Goal: Task Accomplishment & Management: Complete application form

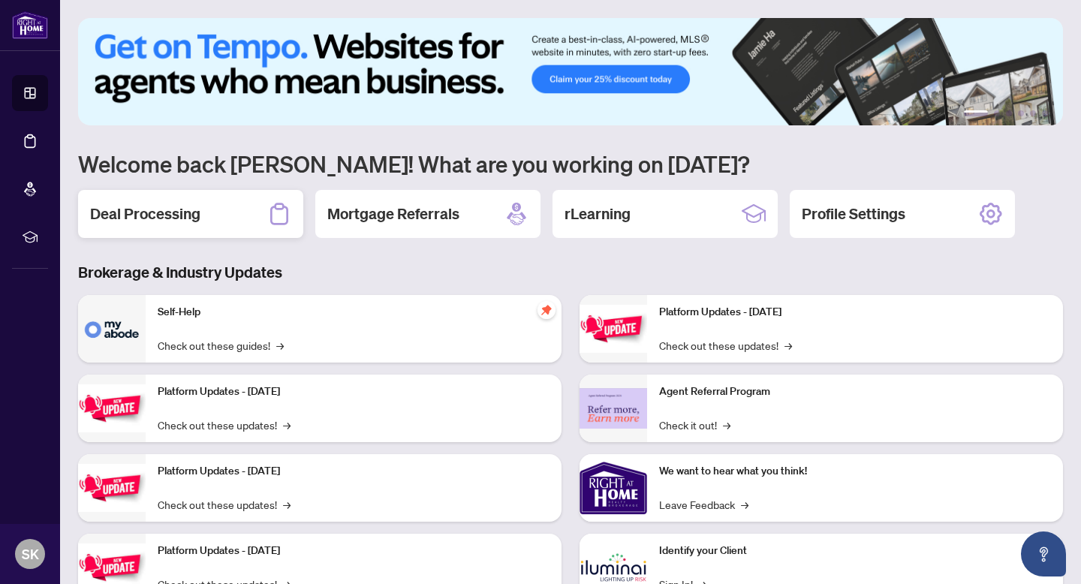
click at [190, 215] on h2 "Deal Processing" at bounding box center [145, 213] width 110 height 21
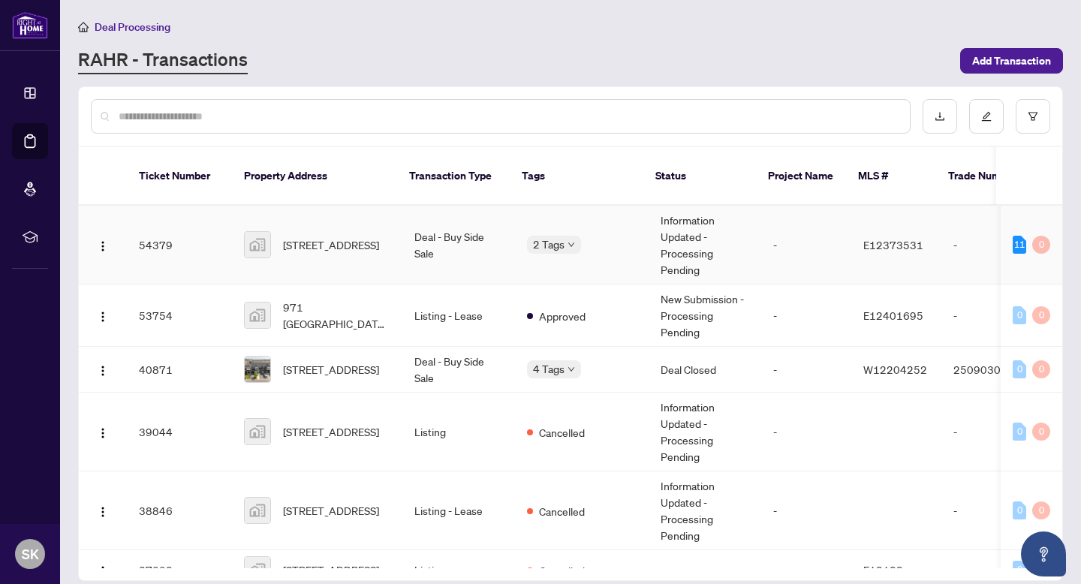
click at [396, 229] on td "[STREET_ADDRESS]" at bounding box center [317, 245] width 170 height 79
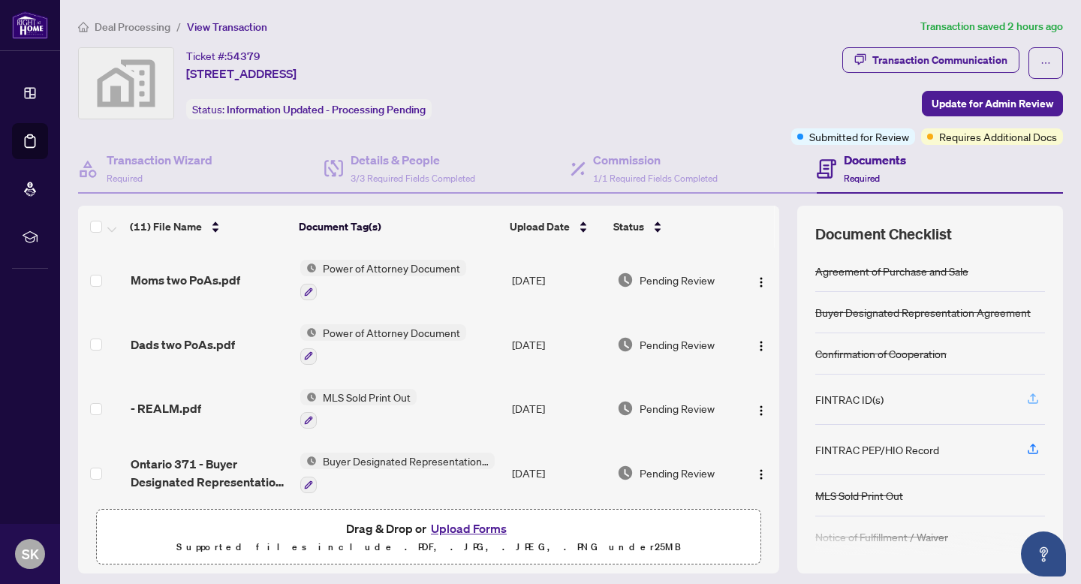
click at [1030, 393] on icon "button" at bounding box center [1033, 399] width 14 height 14
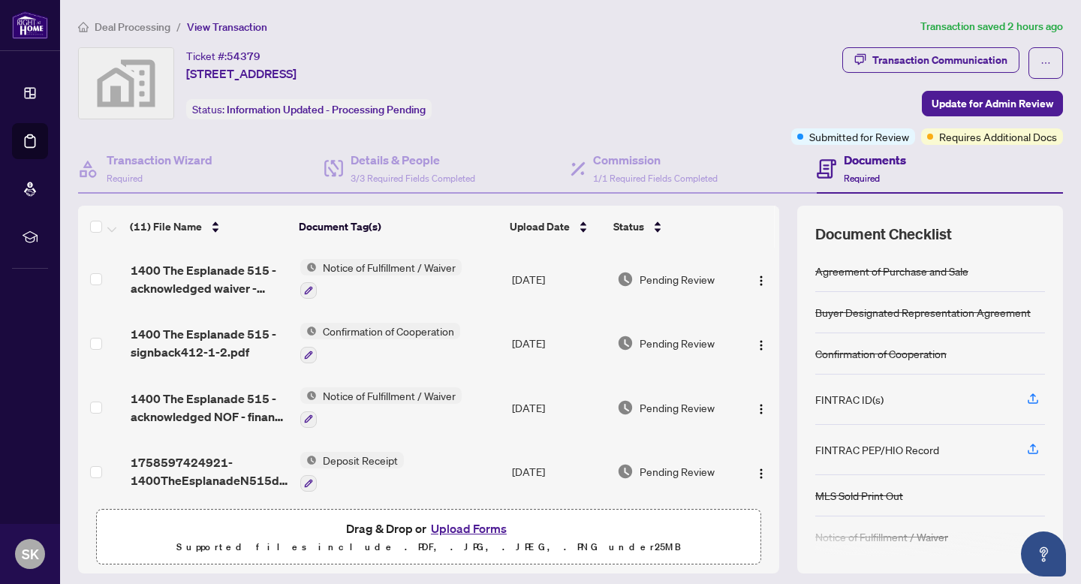
click at [471, 527] on button "Upload Forms" at bounding box center [468, 529] width 85 height 20
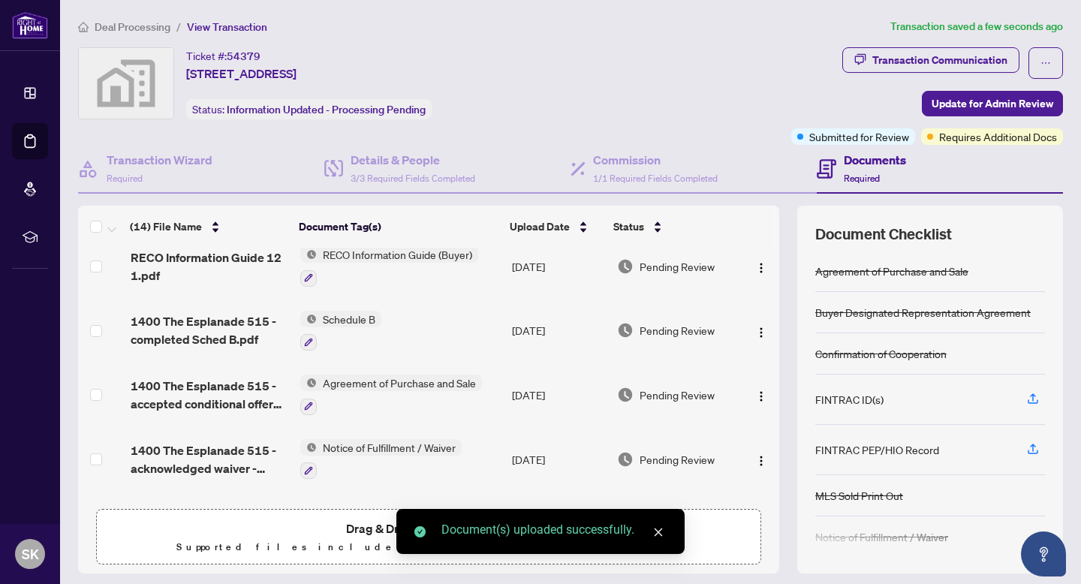
scroll to position [0, 0]
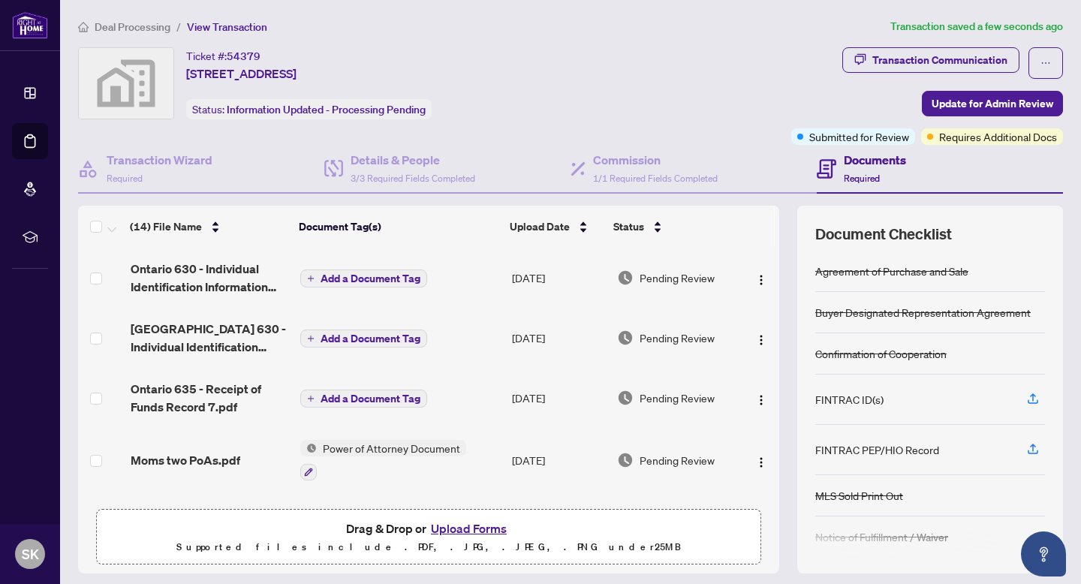
click at [377, 274] on span "Add a Document Tag" at bounding box center [370, 278] width 100 height 11
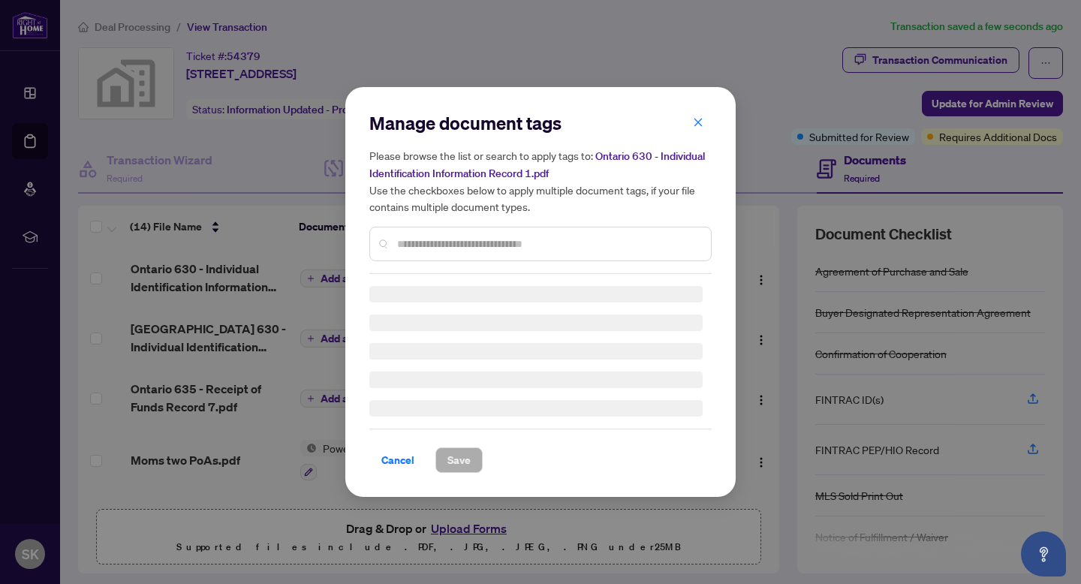
click at [441, 242] on input "text" at bounding box center [548, 244] width 302 height 17
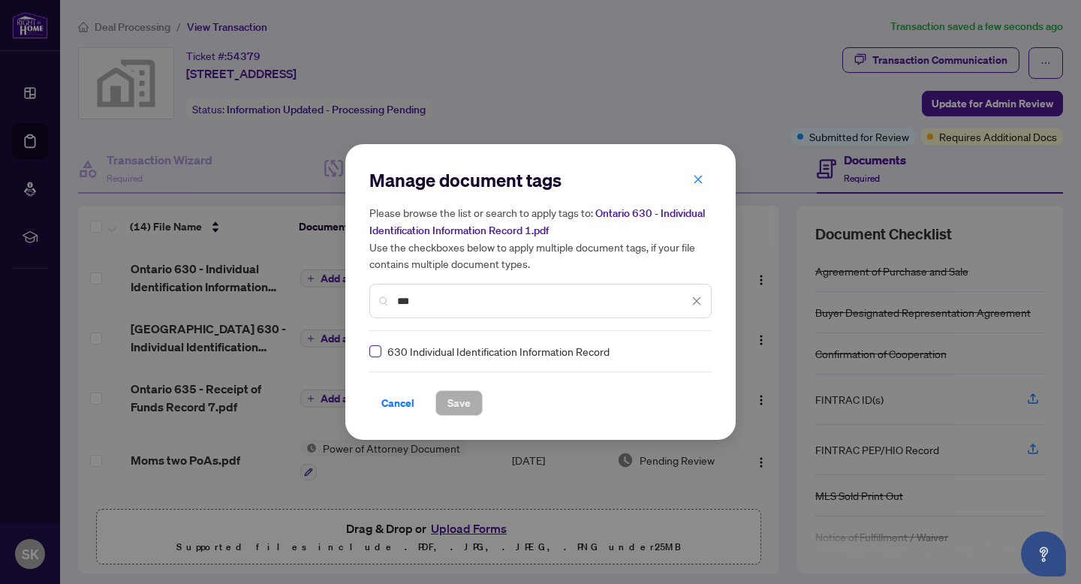
type input "***"
click at [465, 401] on span "Save" at bounding box center [458, 403] width 23 height 24
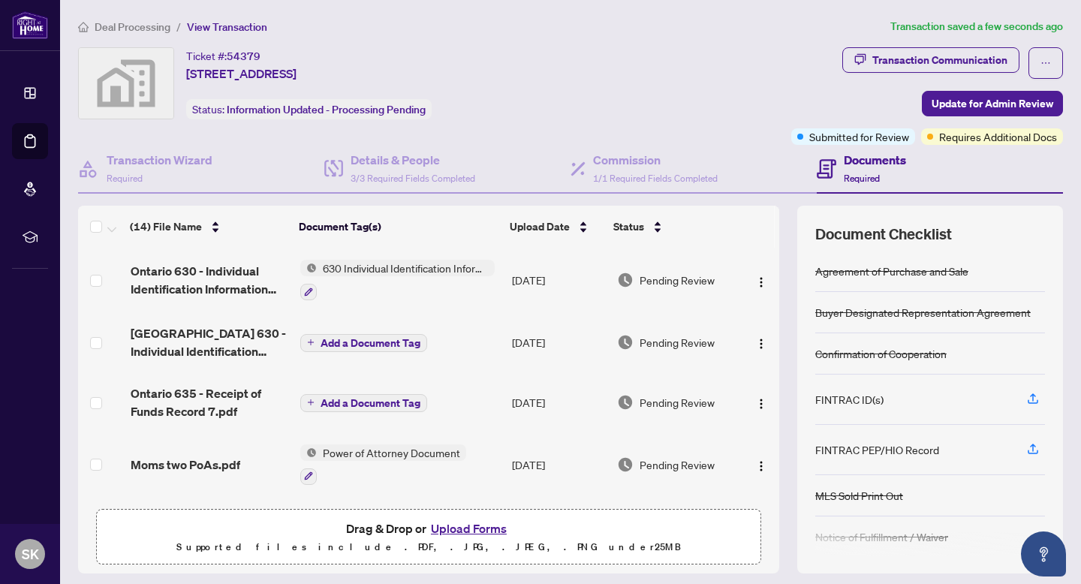
click at [368, 338] on span "Add a Document Tag" at bounding box center [370, 343] width 100 height 11
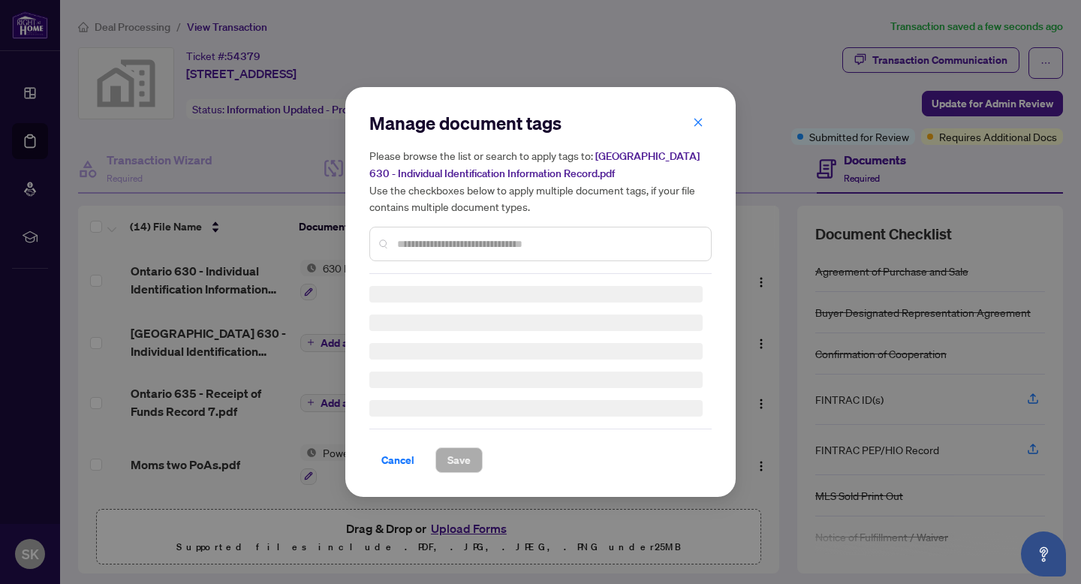
click at [448, 246] on input "text" at bounding box center [548, 244] width 302 height 17
type input "*"
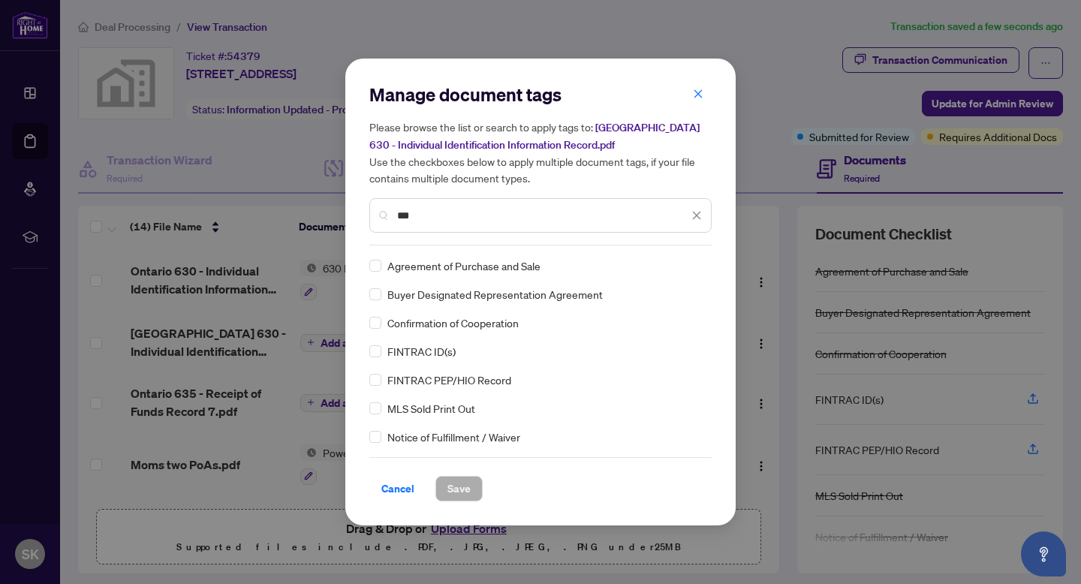
click at [502, 210] on input "***" at bounding box center [542, 215] width 291 height 17
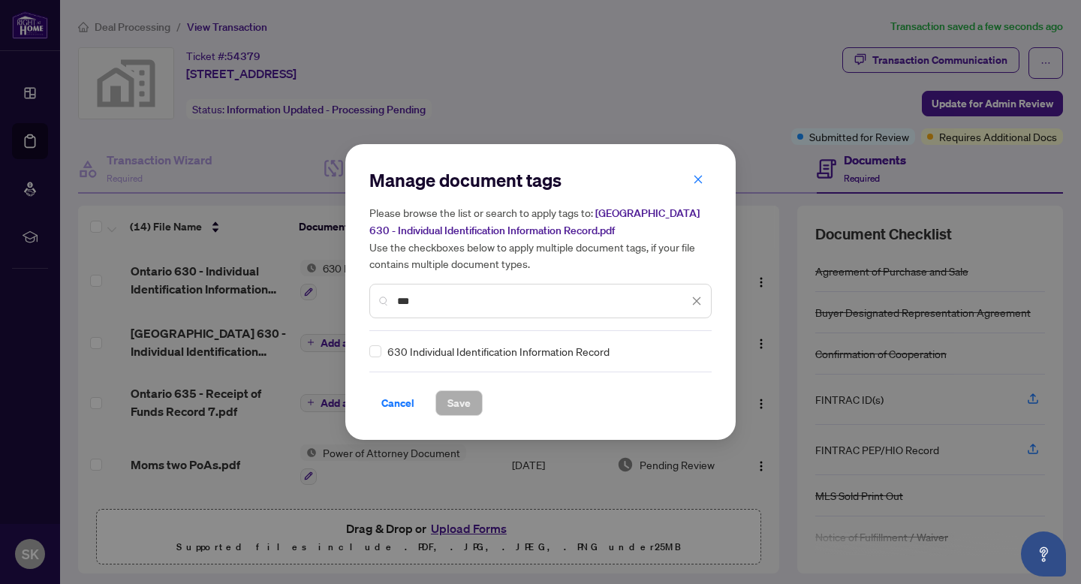
click at [377, 269] on h5 "Please browse the list or search to apply tags to: [GEOGRAPHIC_DATA] 630 - Indi…" at bounding box center [540, 238] width 342 height 68
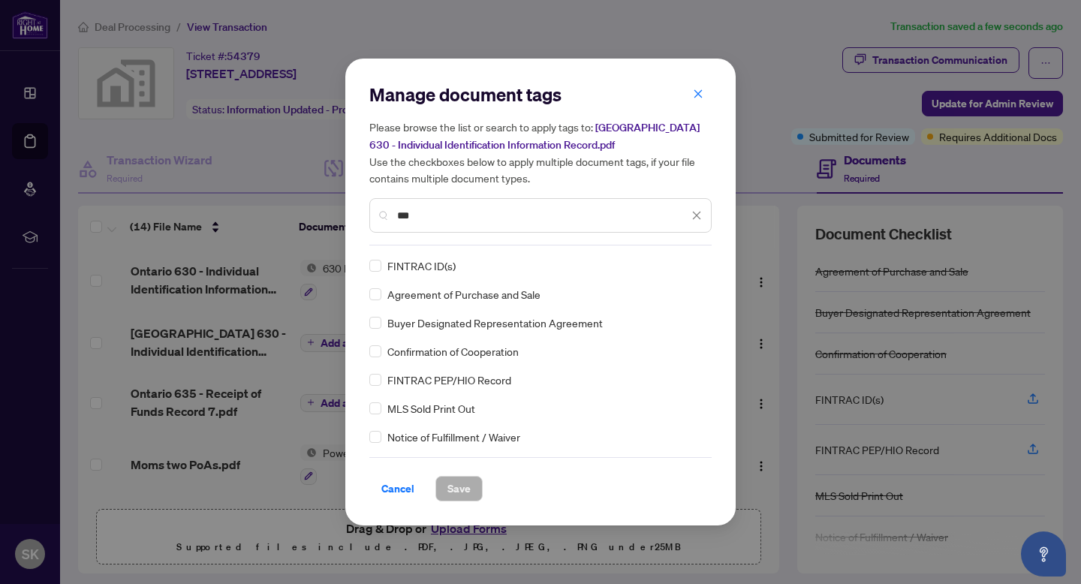
click at [445, 207] on input "***" at bounding box center [542, 215] width 291 height 17
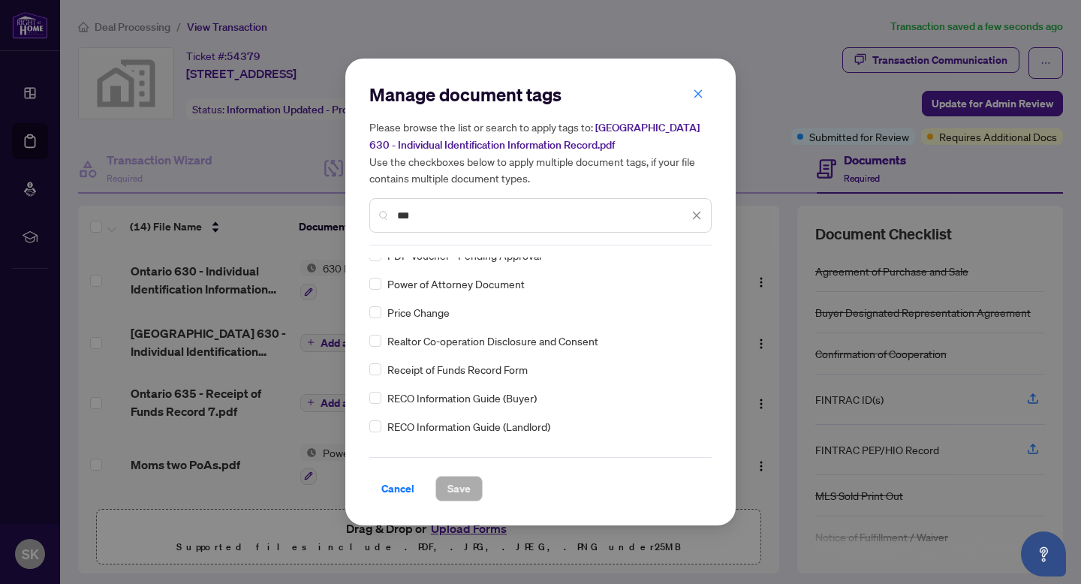
scroll to position [2574, 0]
click at [453, 223] on div "***" at bounding box center [540, 215] width 342 height 35
click at [443, 220] on input "***" at bounding box center [542, 215] width 291 height 17
type input "*"
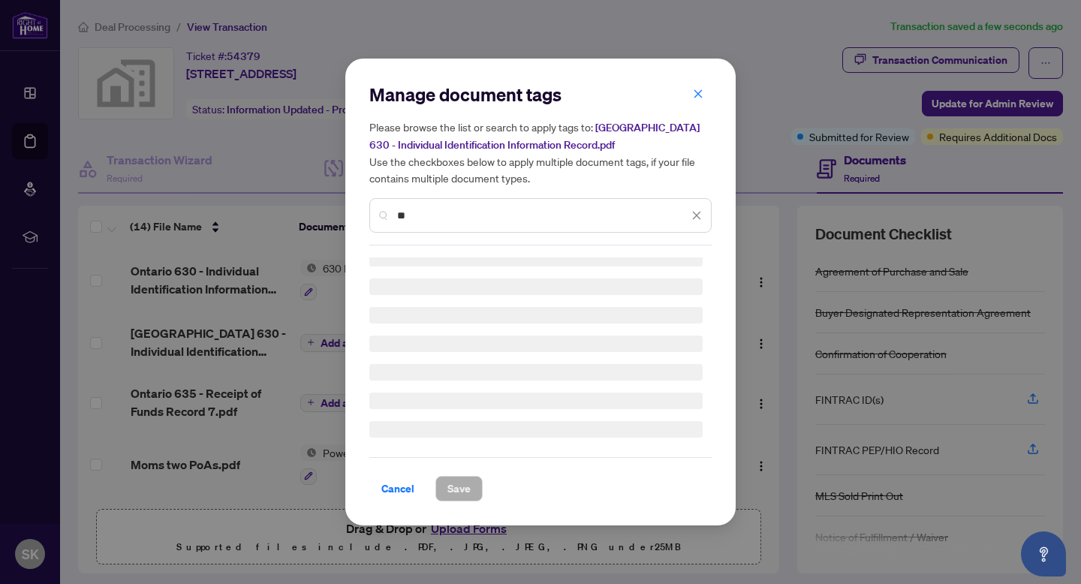
type input "***"
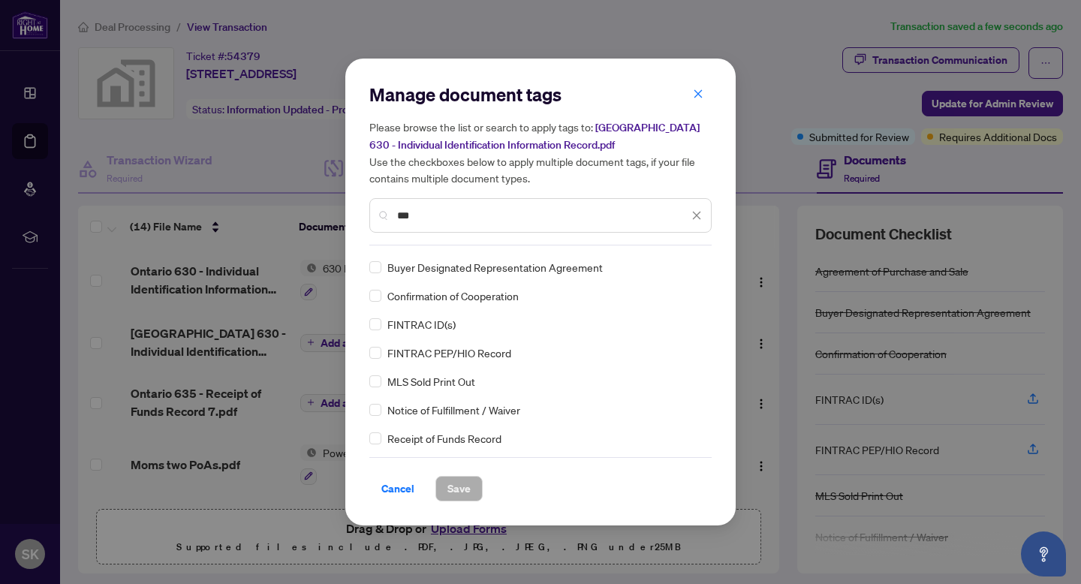
scroll to position [0, 0]
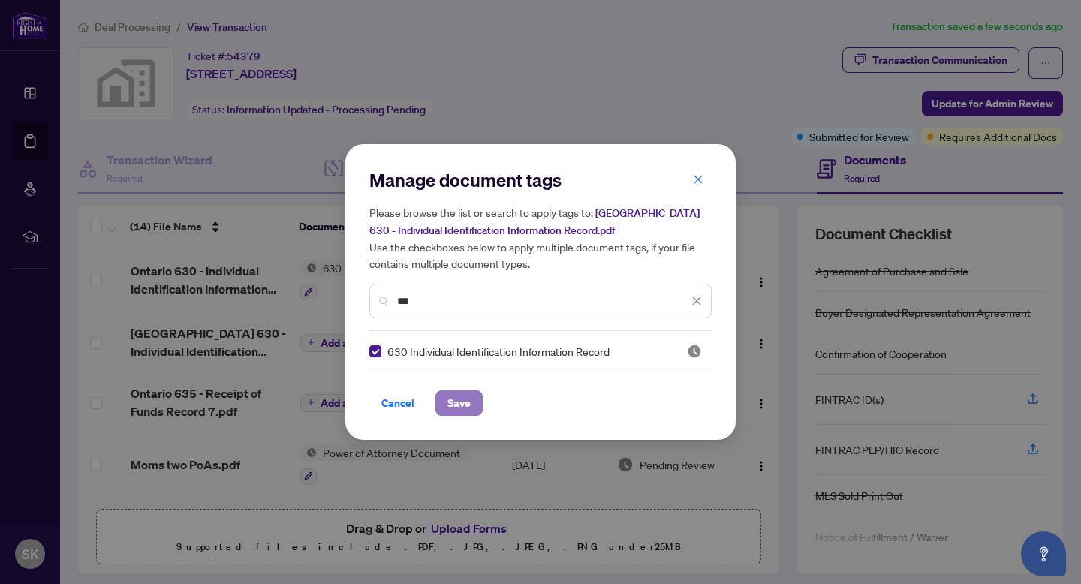
click at [465, 400] on span "Save" at bounding box center [458, 403] width 23 height 24
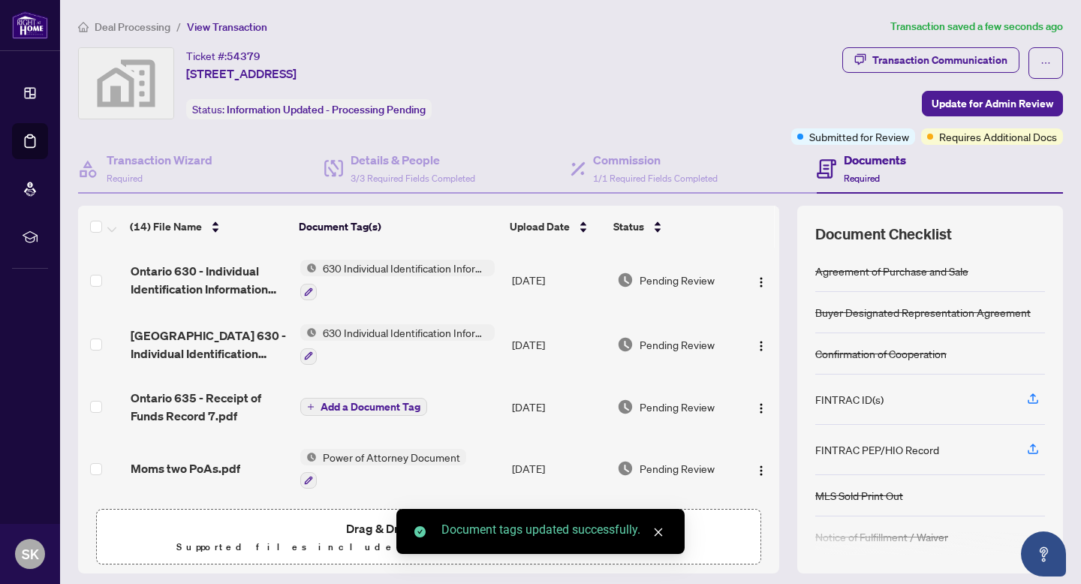
click at [374, 406] on span "Add a Document Tag" at bounding box center [370, 407] width 100 height 11
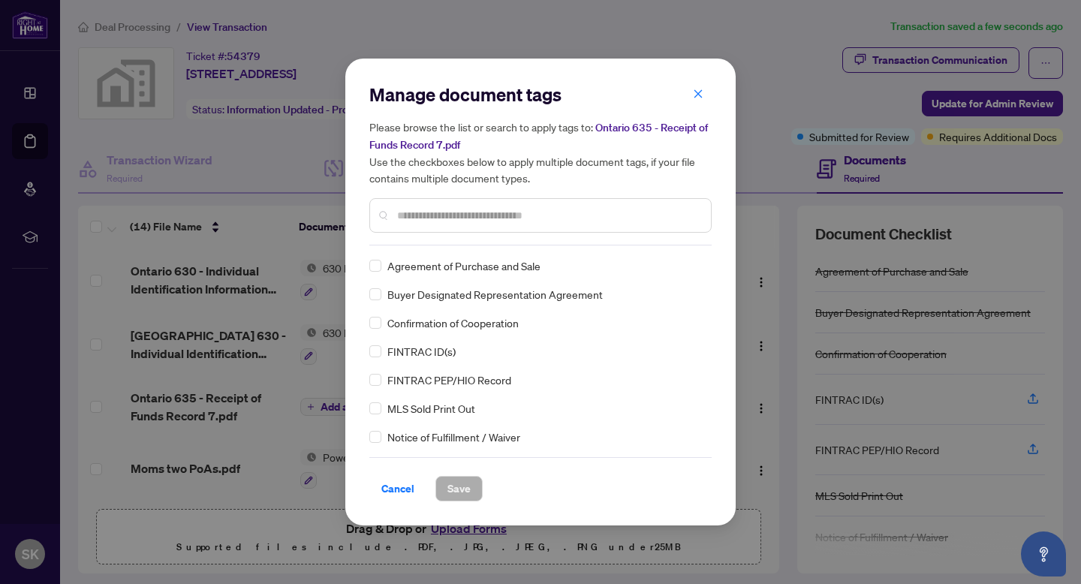
click at [498, 209] on input "text" at bounding box center [548, 215] width 302 height 17
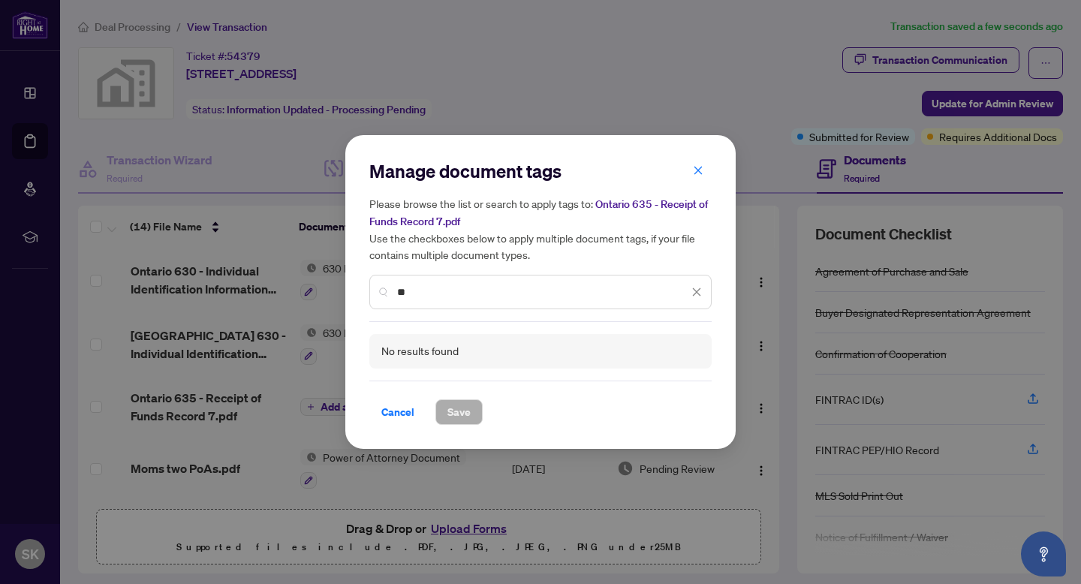
type input "*"
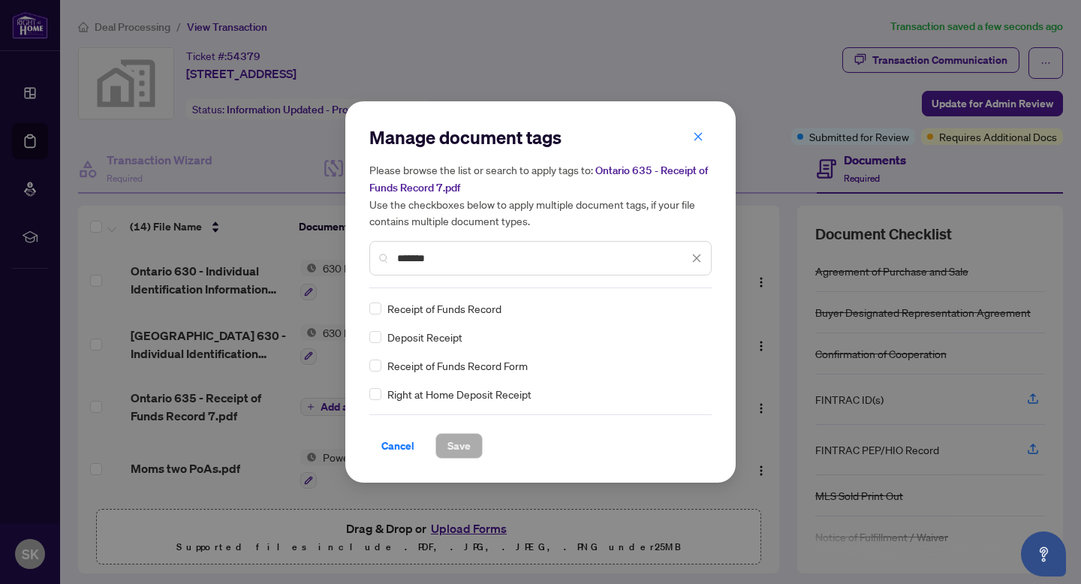
type input "*******"
click at [458, 439] on span "Save" at bounding box center [458, 446] width 23 height 24
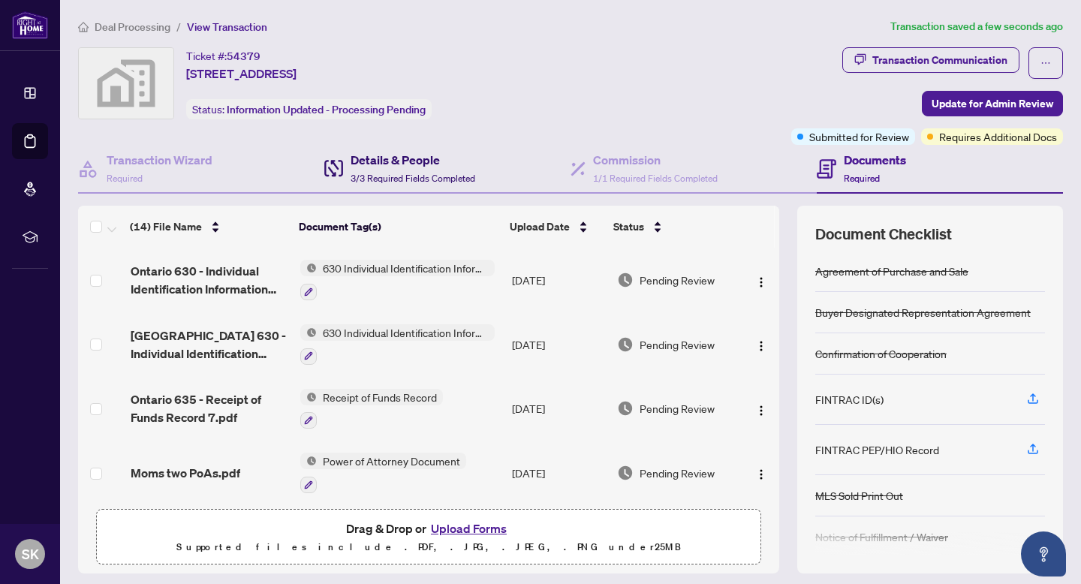
click at [427, 175] on span "3/3 Required Fields Completed" at bounding box center [412, 178] width 125 height 11
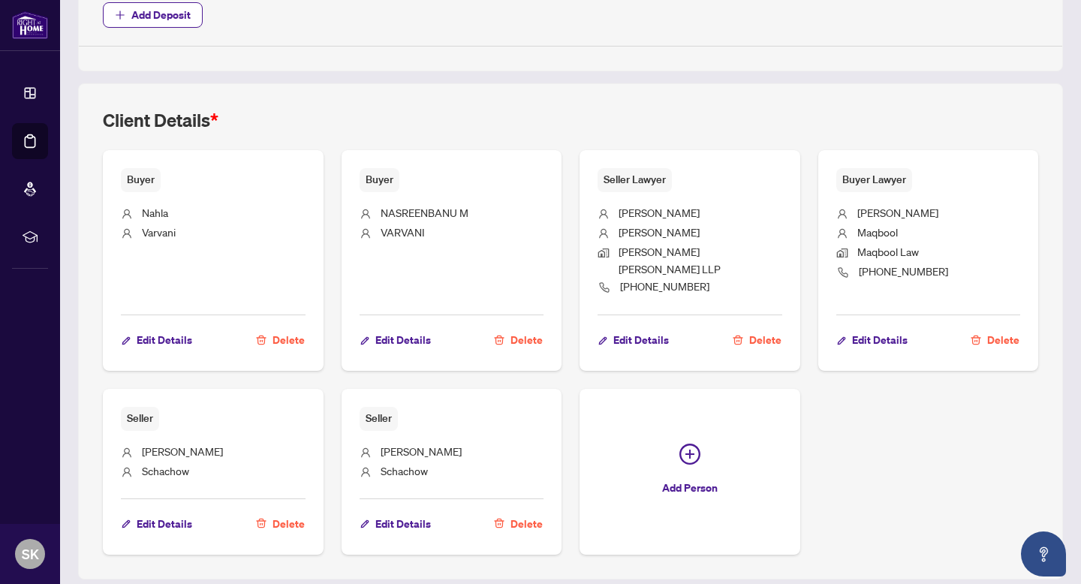
scroll to position [805, 0]
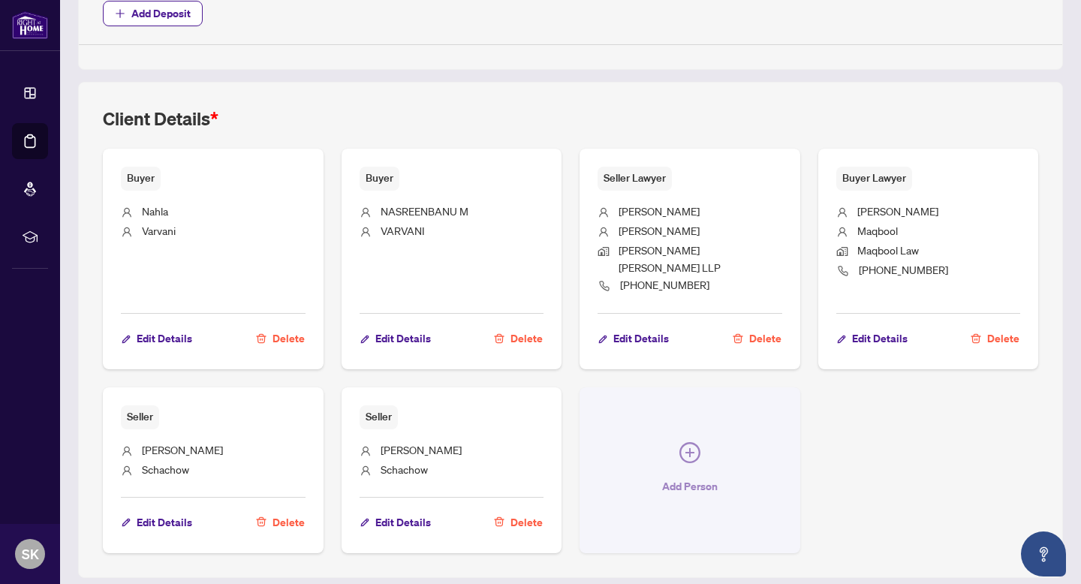
click at [696, 451] on button "Add Person" at bounding box center [689, 469] width 221 height 165
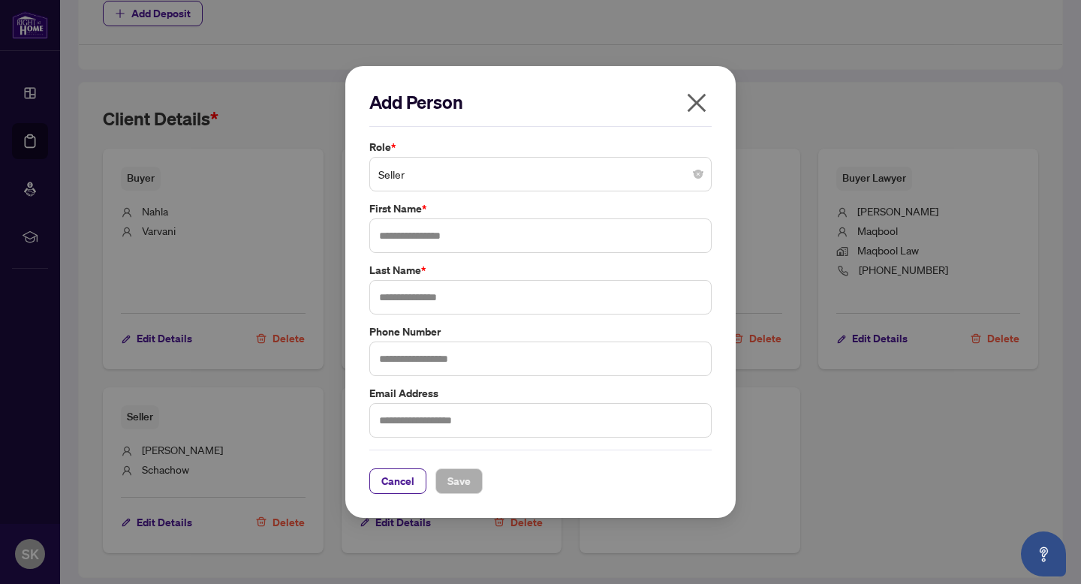
click at [538, 155] on div "Role * Seller" at bounding box center [540, 165] width 351 height 53
click at [531, 173] on span "Seller" at bounding box center [540, 174] width 324 height 29
click at [701, 104] on icon "close" at bounding box center [696, 103] width 24 height 24
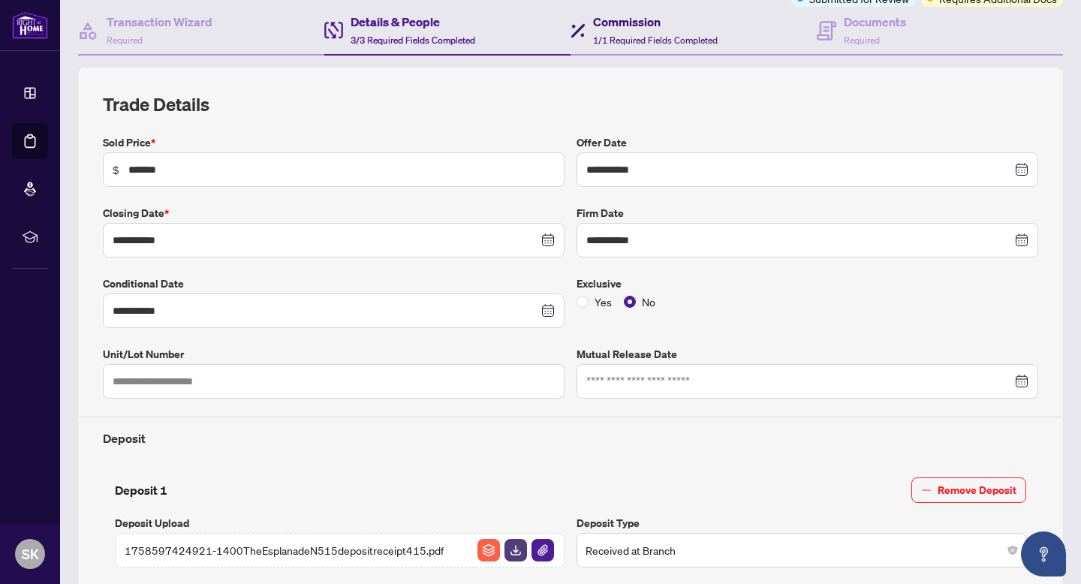
click at [661, 38] on span "1/1 Required Fields Completed" at bounding box center [655, 40] width 125 height 11
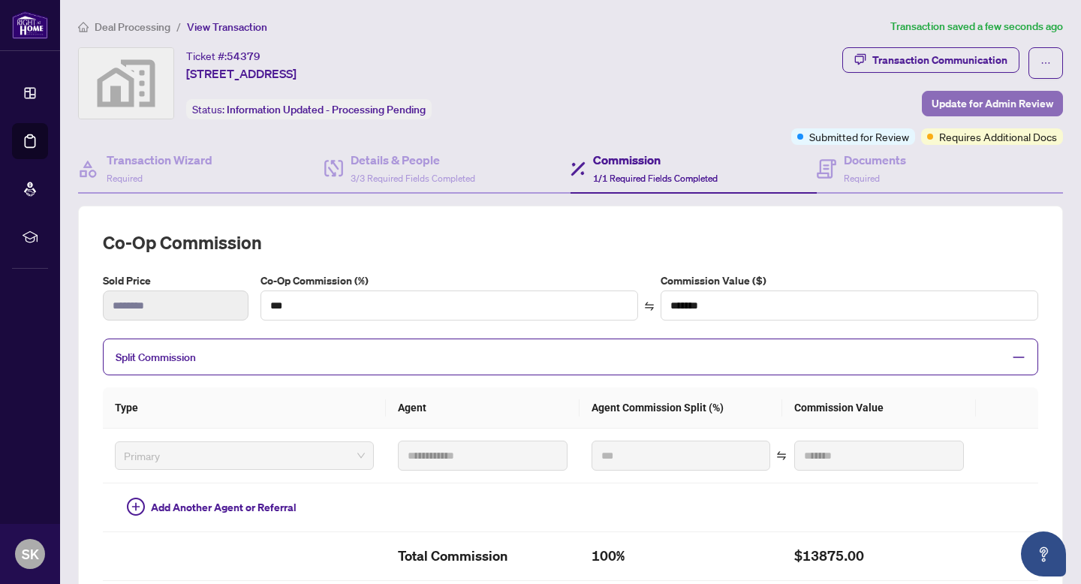
click at [973, 104] on span "Update for Admin Review" at bounding box center [992, 104] width 122 height 24
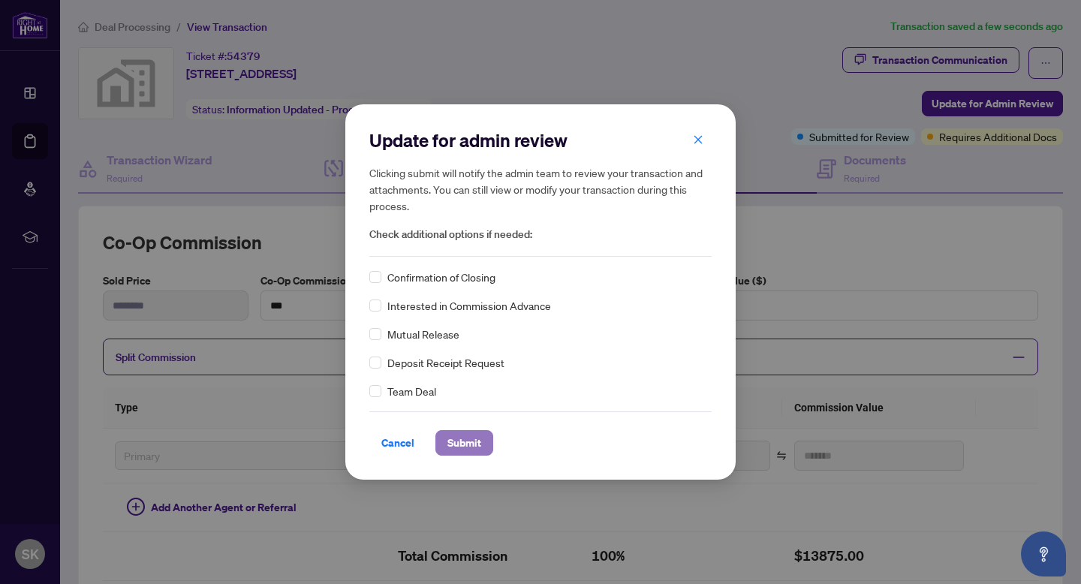
click at [465, 445] on span "Submit" at bounding box center [464, 443] width 34 height 24
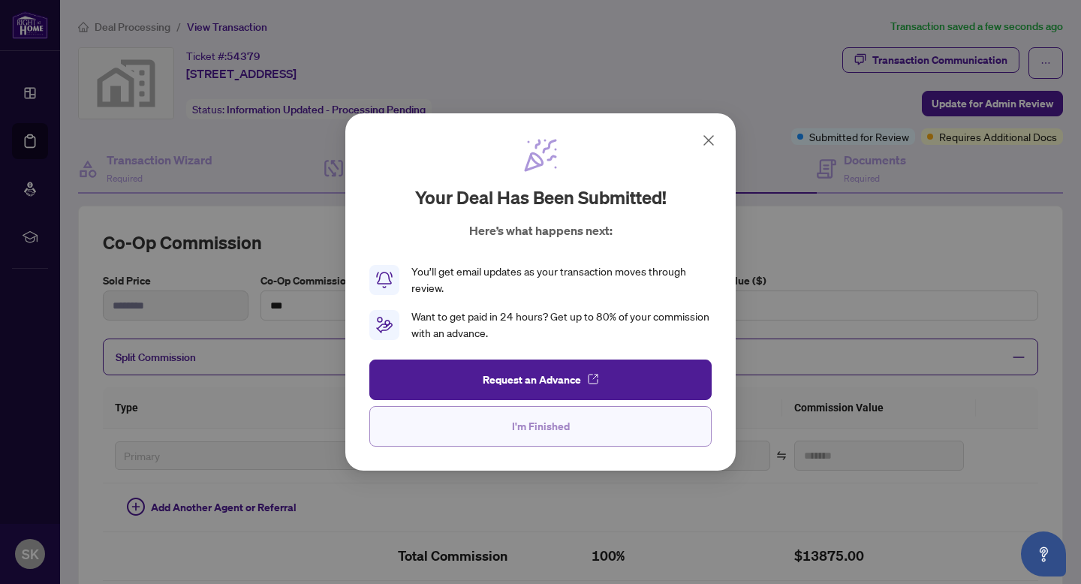
click at [562, 423] on span "I'm Finished" at bounding box center [541, 426] width 58 height 24
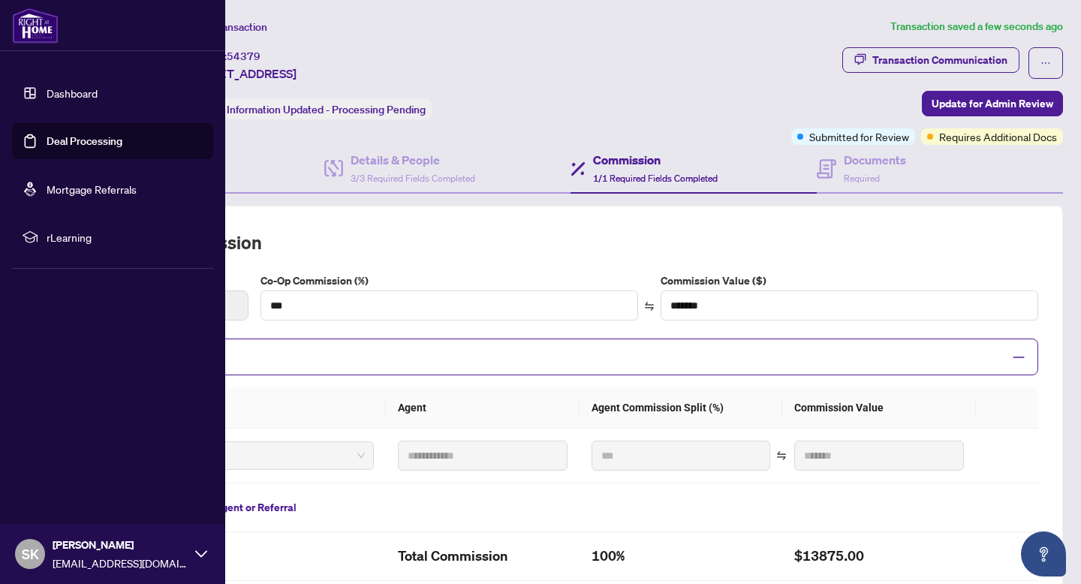
click at [60, 93] on link "Dashboard" at bounding box center [72, 93] width 51 height 14
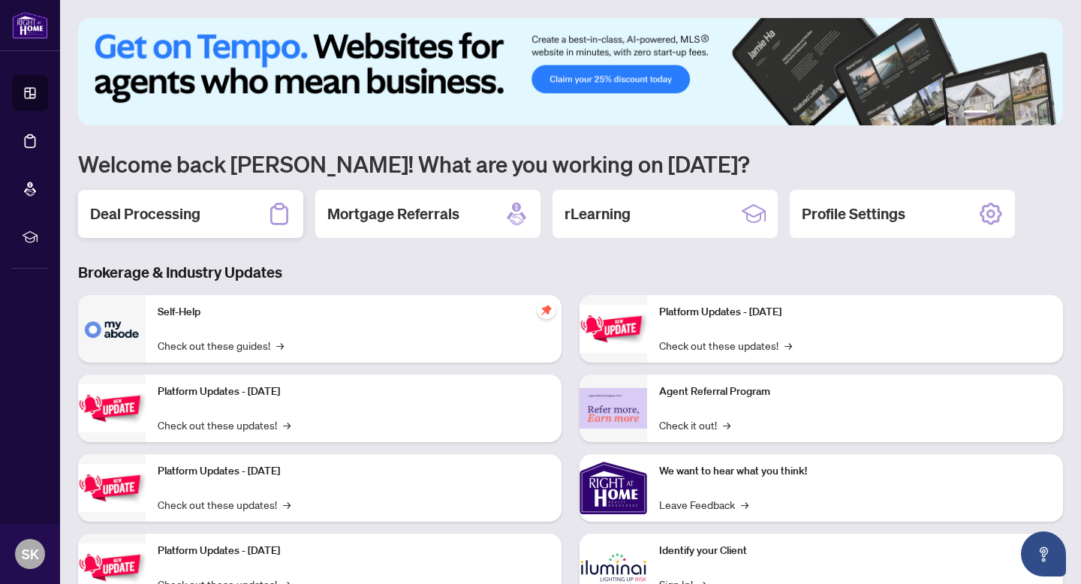
click at [176, 211] on h2 "Deal Processing" at bounding box center [145, 213] width 110 height 21
